Goal: Information Seeking & Learning: Learn about a topic

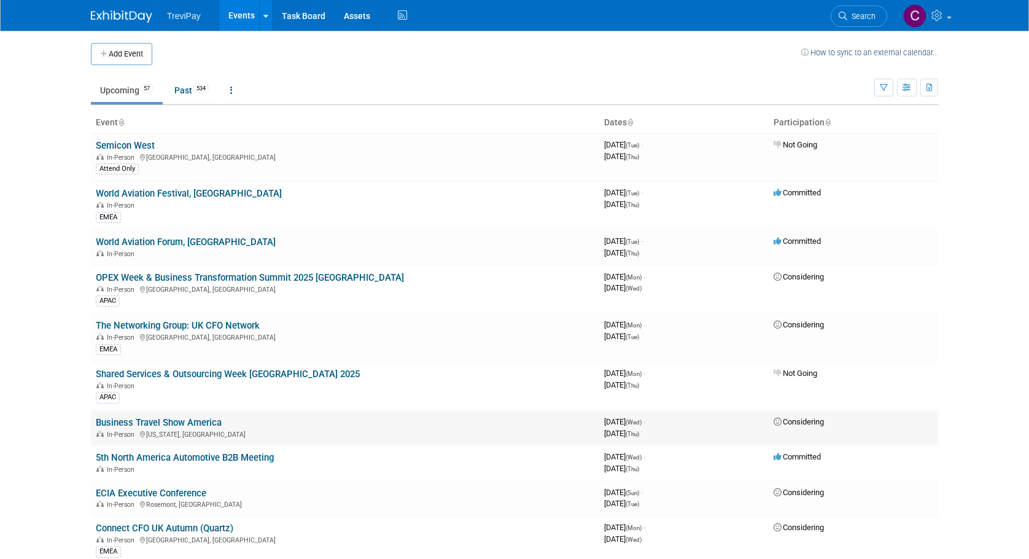
click at [179, 421] on link "Business Travel Show America" at bounding box center [159, 422] width 126 height 11
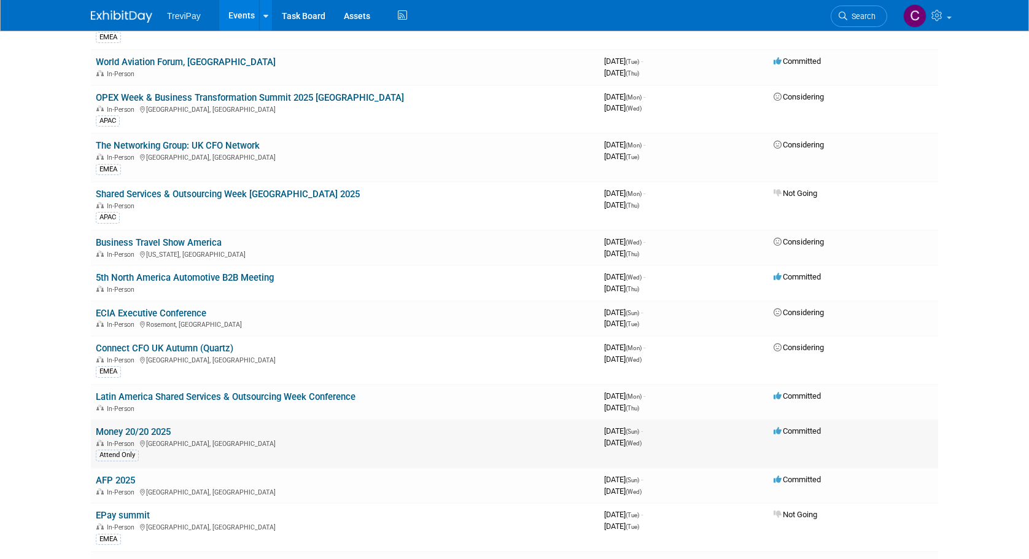
scroll to position [184, 0]
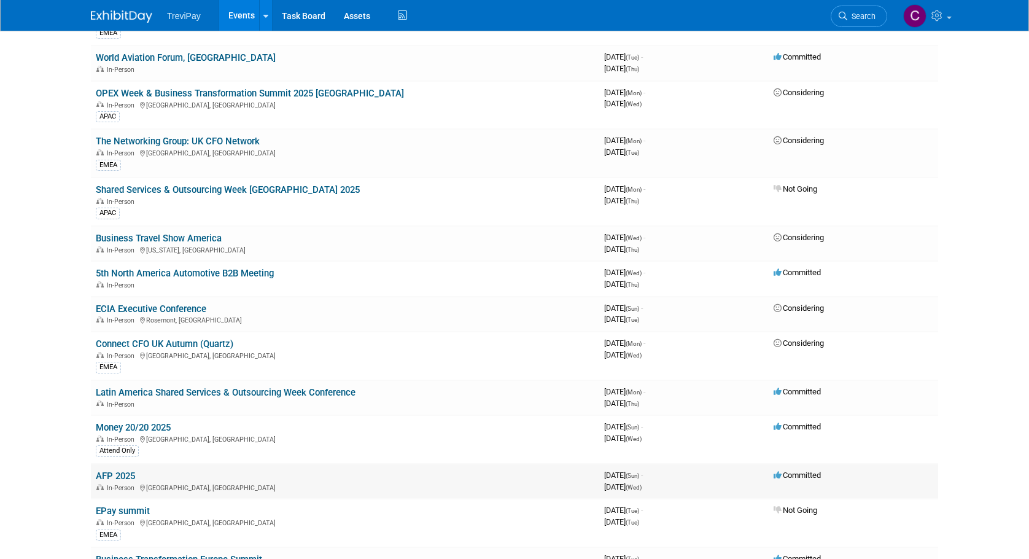
click at [121, 473] on link "AFP 2025" at bounding box center [115, 475] width 39 height 11
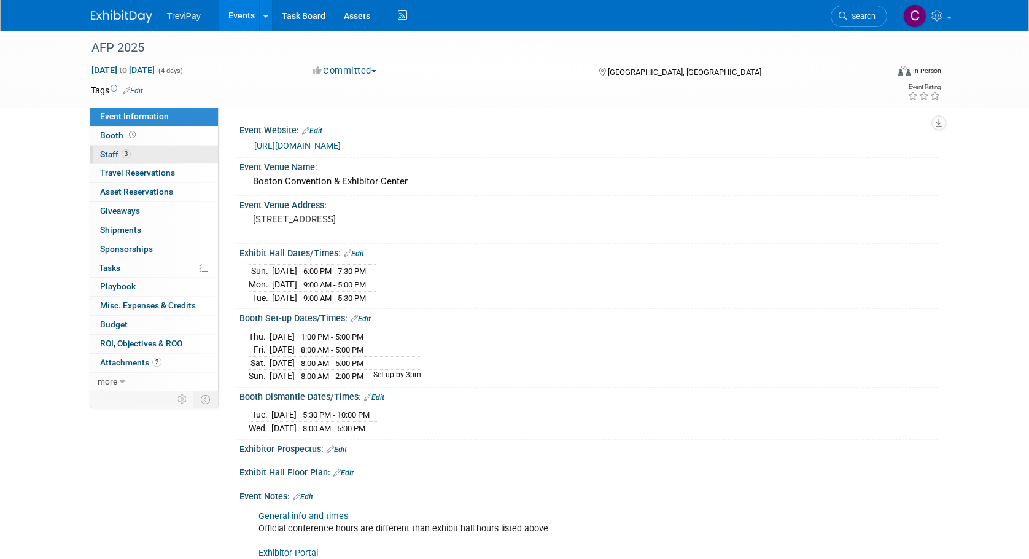
click at [158, 158] on link "3 Staff 3" at bounding box center [154, 155] width 128 height 18
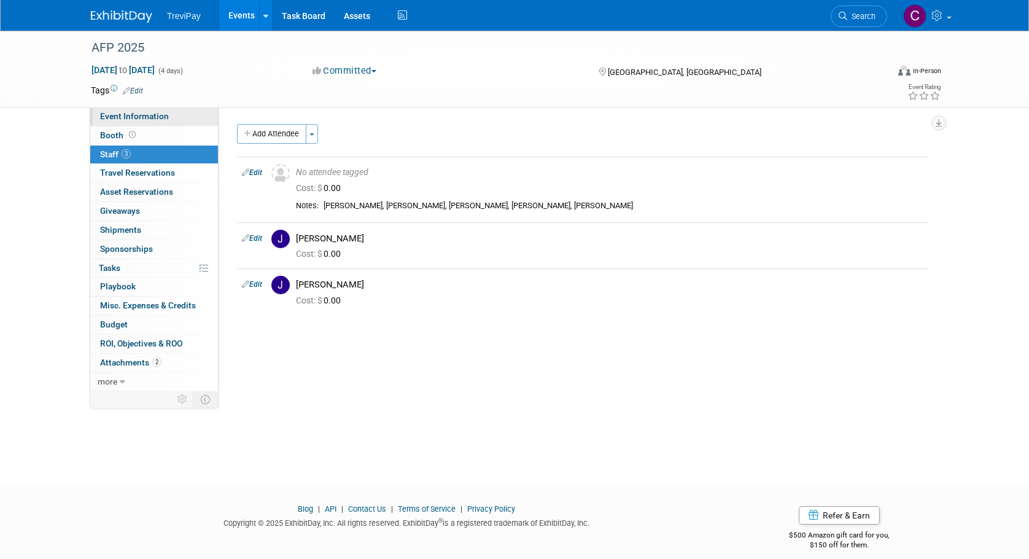
click at [171, 112] on link "Event Information" at bounding box center [154, 116] width 128 height 18
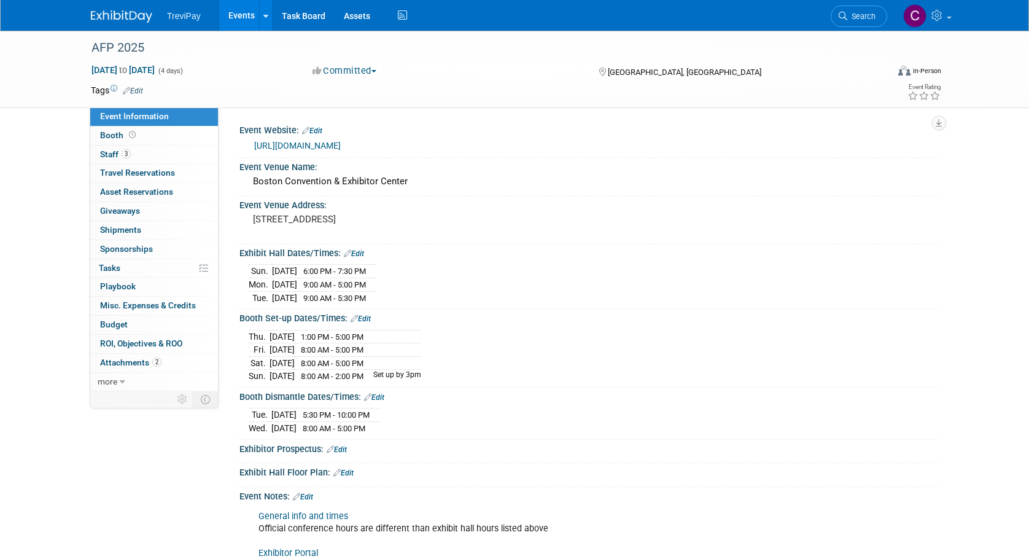
click at [341, 144] on link "[URL][DOMAIN_NAME]" at bounding box center [297, 146] width 87 height 10
